Goal: Information Seeking & Learning: Learn about a topic

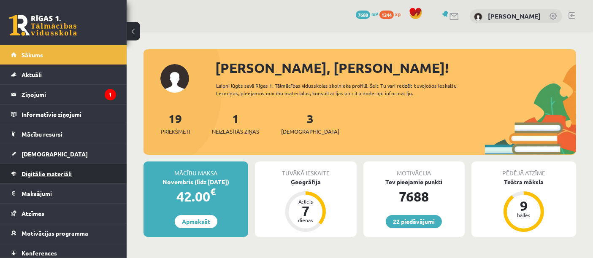
click at [100, 173] on link "Digitālie materiāli" at bounding box center [63, 173] width 105 height 19
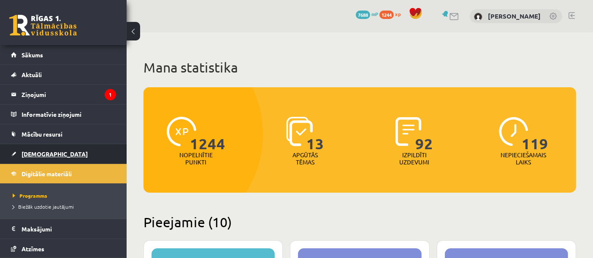
click at [60, 154] on link "[DEMOGRAPHIC_DATA]" at bounding box center [63, 153] width 105 height 19
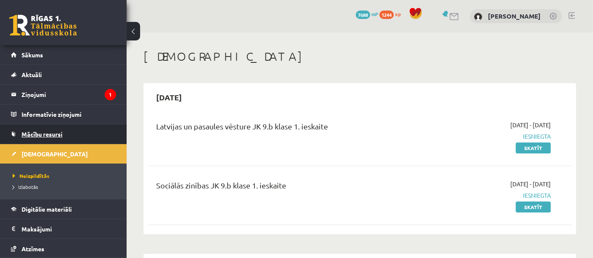
click at [59, 132] on span "Mācību resursi" at bounding box center [42, 134] width 41 height 8
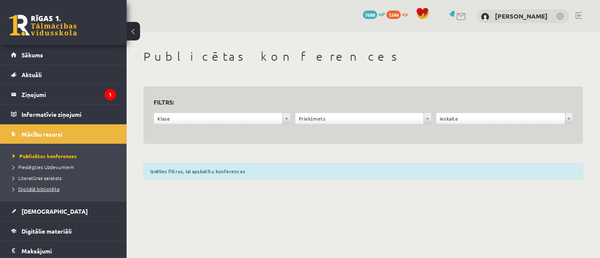
click at [46, 191] on span "Digitālā bibliotēka" at bounding box center [36, 189] width 47 height 7
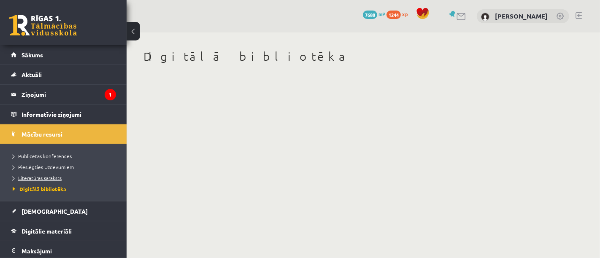
click at [62, 176] on link "Literatūras saraksts" at bounding box center [65, 178] width 105 height 8
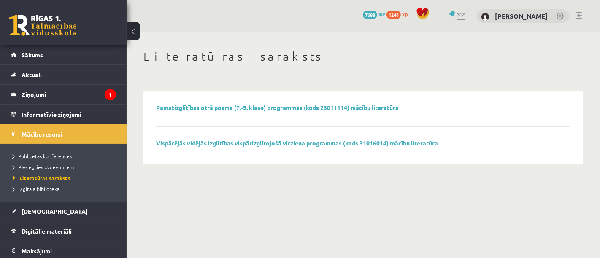
click at [59, 152] on link "Publicētas konferences" at bounding box center [65, 156] width 105 height 8
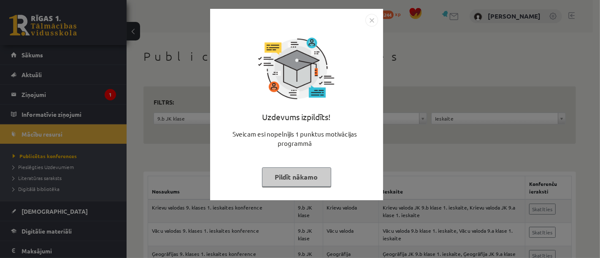
click at [313, 186] on button "Pildīt nākamo" at bounding box center [296, 176] width 69 height 19
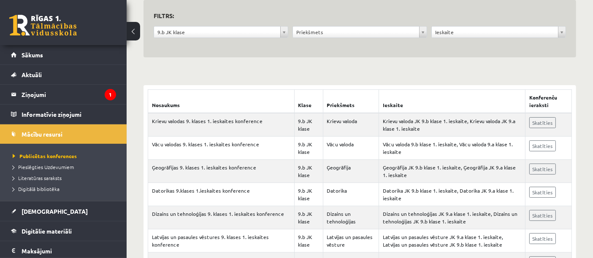
scroll to position [91, 0]
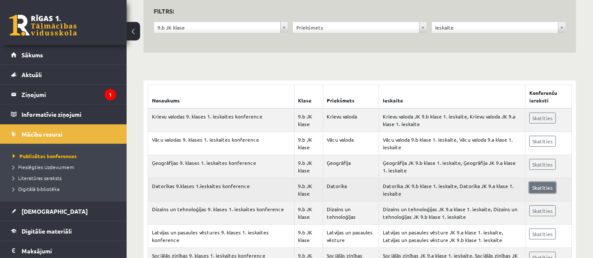
click at [546, 188] on link "Skatīties" at bounding box center [542, 187] width 27 height 11
